Goal: Task Accomplishment & Management: Complete application form

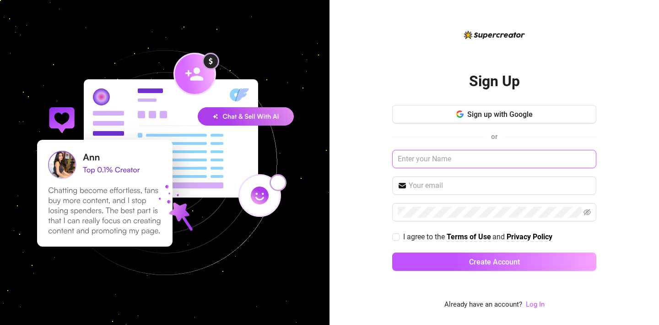
click at [423, 158] on input "text" at bounding box center [494, 159] width 204 height 18
type input "Ping"
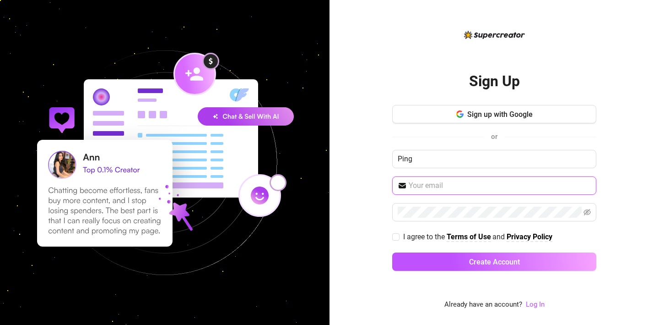
click at [428, 185] on input "text" at bounding box center [500, 185] width 182 height 11
type input "[DOMAIN_NAME][EMAIL_ADDRESS][DOMAIN_NAME]"
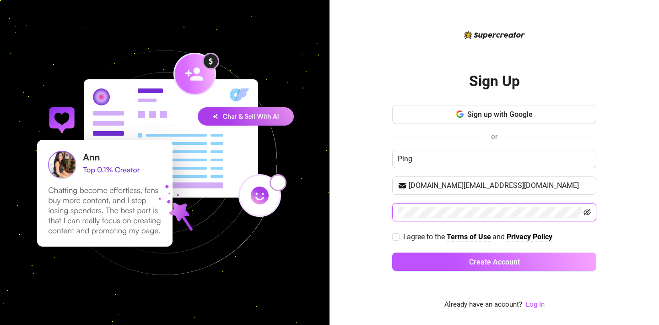
click at [588, 211] on icon "eye-invisible" at bounding box center [587, 212] width 7 height 6
click at [529, 188] on input "[DOMAIN_NAME][EMAIL_ADDRESS][DOMAIN_NAME]" at bounding box center [500, 185] width 182 height 11
drag, startPoint x: 516, startPoint y: 187, endPoint x: 410, endPoint y: 188, distance: 106.7
click at [410, 188] on input "all.stars.101.all.day@gmail.com" at bounding box center [500, 185] width 182 height 11
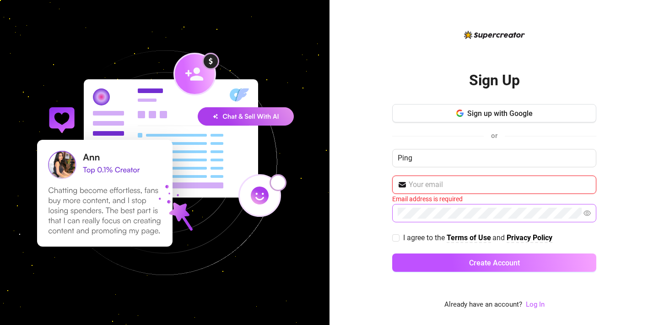
paste input "miha7766557@gmail.com"
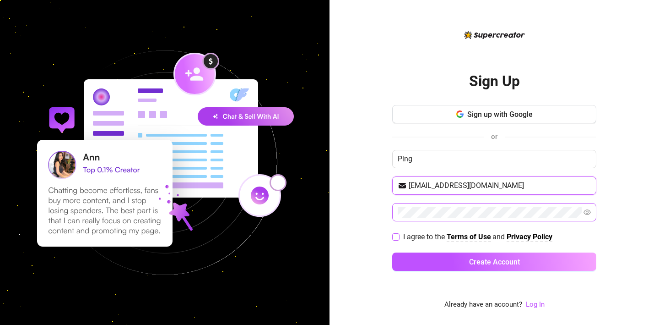
type input "miha7766557@gmail.com"
click at [399, 238] on span at bounding box center [395, 236] width 7 height 7
click at [399, 238] on input "I agree to the Terms of Use and Privacy Policy" at bounding box center [395, 236] width 6 height 6
checkbox input "true"
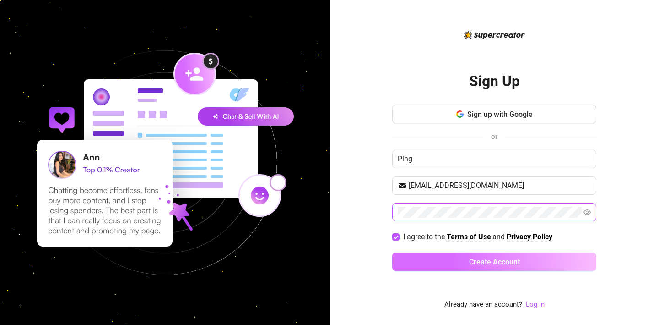
click at [460, 261] on button "Create Account" at bounding box center [494, 261] width 204 height 18
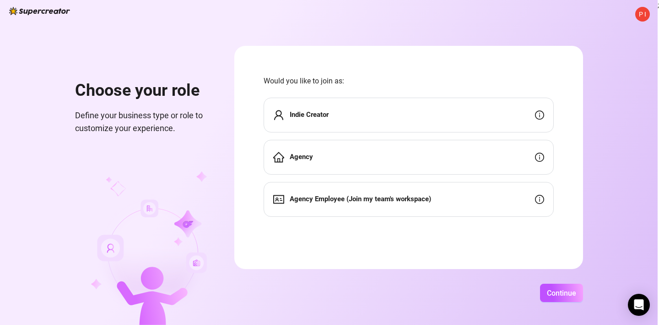
click at [410, 108] on div "Indie Creator" at bounding box center [409, 115] width 290 height 35
click at [639, 14] on span "P I" at bounding box center [642, 14] width 7 height 10
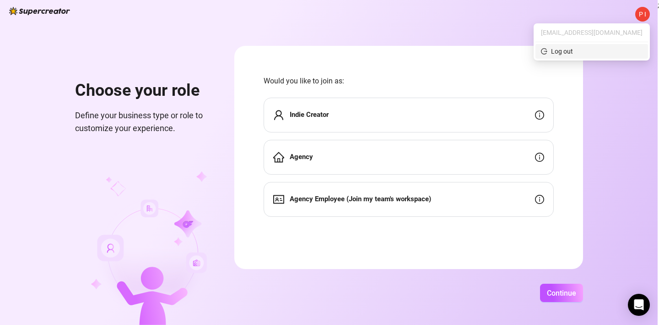
click at [573, 53] on div "Log out" at bounding box center [562, 51] width 22 height 10
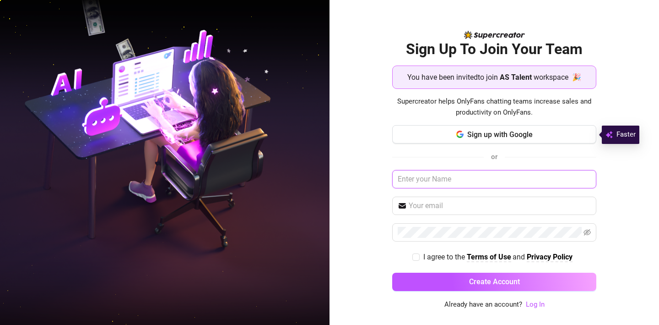
click at [431, 184] on input "text" at bounding box center [494, 179] width 204 height 18
click at [443, 208] on input "text" at bounding box center [500, 205] width 182 height 11
click at [417, 178] on input "Ping" at bounding box center [494, 179] width 204 height 18
type input "P"
type input "Daniel"
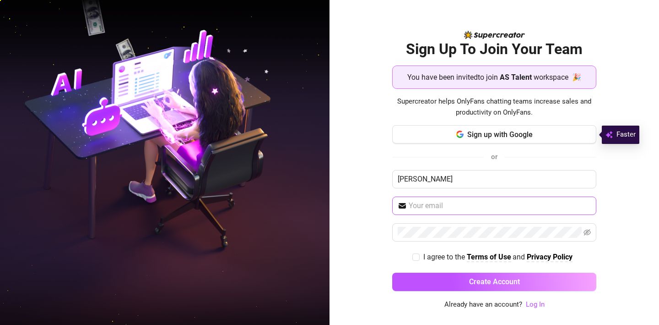
click at [441, 212] on span at bounding box center [494, 205] width 204 height 18
click at [444, 205] on input "text" at bounding box center [500, 205] width 182 height 11
type input "daniel.boogaart@gmail.com"
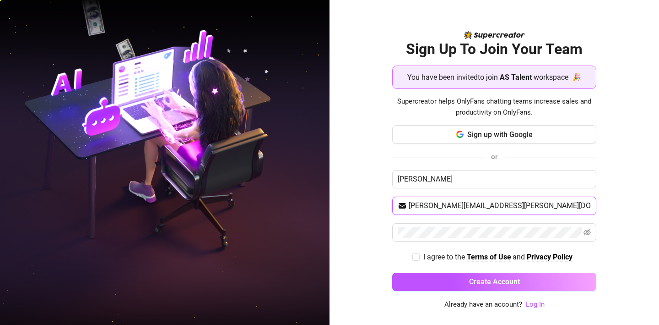
drag, startPoint x: 504, startPoint y: 208, endPoint x: 408, endPoint y: 205, distance: 95.3
click at [408, 205] on span "daniel.boogaart@gmail.com" at bounding box center [494, 205] width 204 height 18
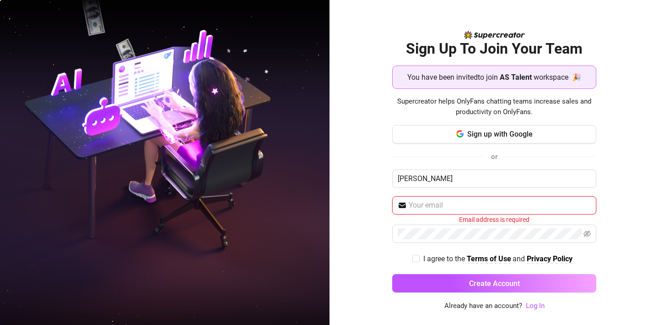
paste input "workbv10@gmail.com"
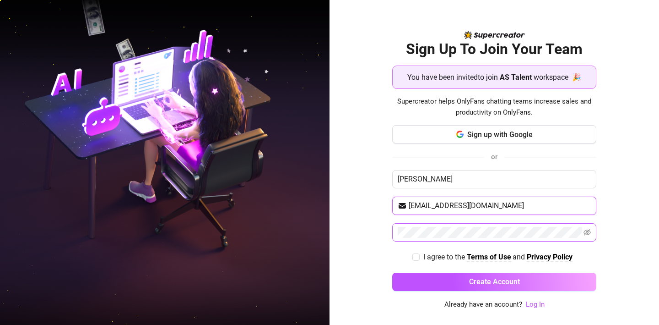
type input "workbv10@gmail.com"
click at [588, 234] on icon "eye-invisible" at bounding box center [587, 232] width 7 height 6
click at [416, 254] on input "I agree to the Terms of Use and Privacy Policy" at bounding box center [415, 256] width 6 height 6
checkbox input "true"
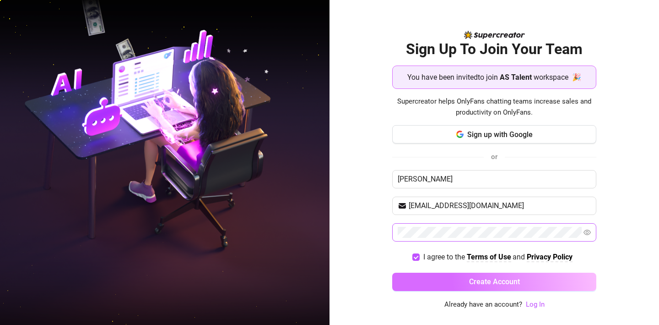
click at [422, 280] on button "Create Account" at bounding box center [494, 281] width 204 height 18
